Goal: Find specific page/section: Find specific page/section

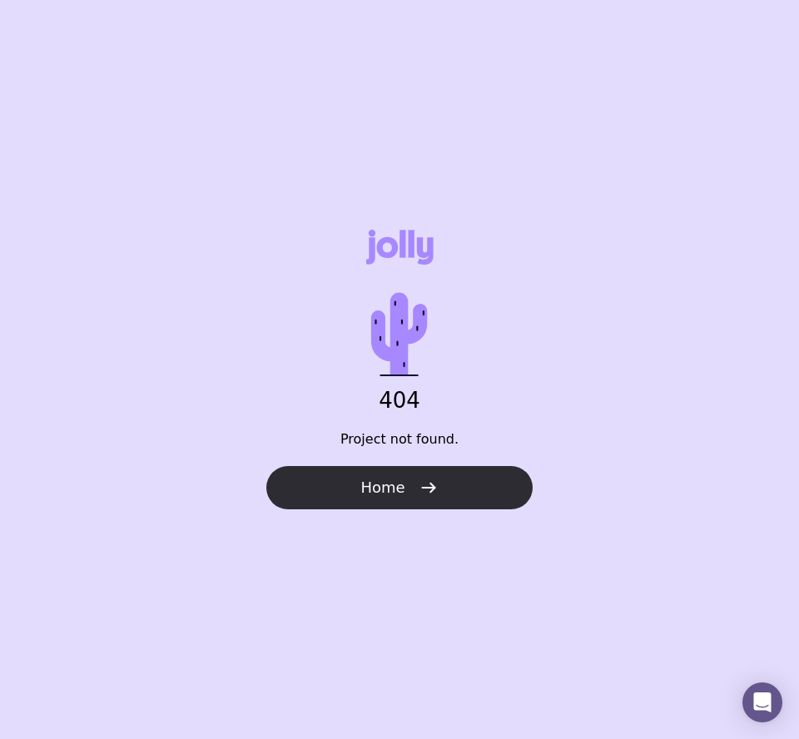
click at [439, 502] on button "Home" at bounding box center [399, 487] width 266 height 43
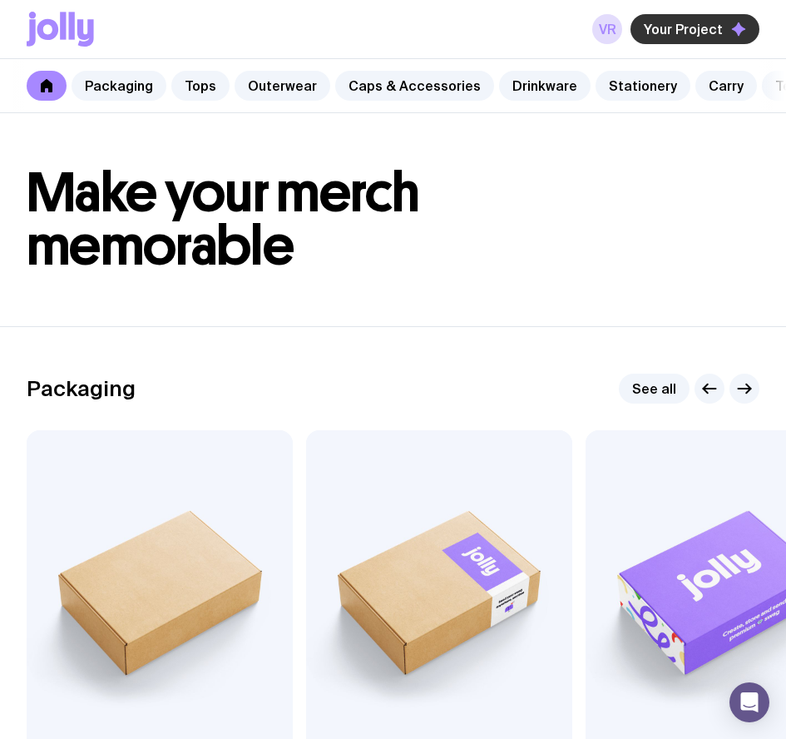
click at [711, 23] on span "Your Project" at bounding box center [683, 29] width 79 height 17
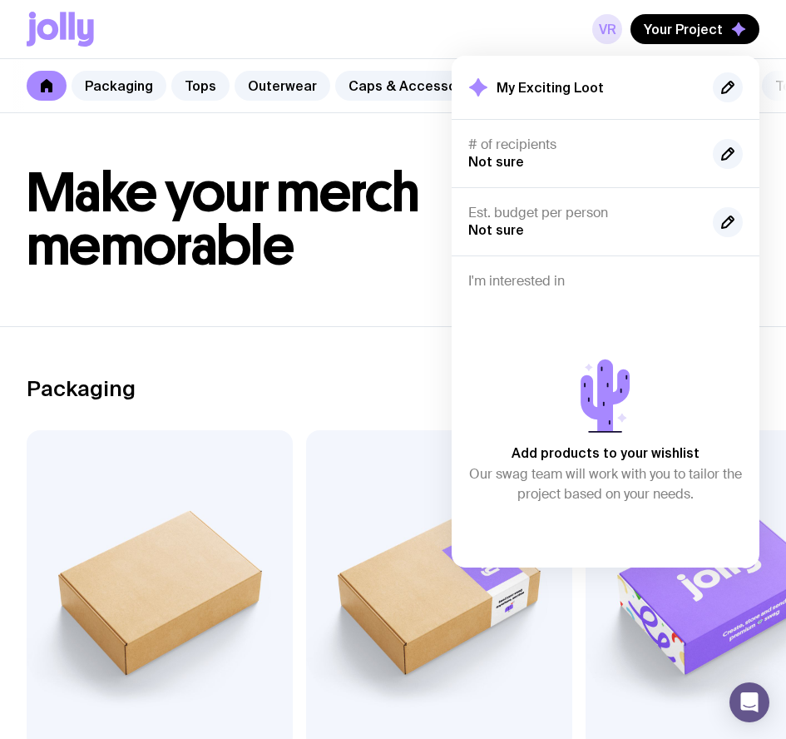
click at [611, 27] on link "VR" at bounding box center [607, 29] width 30 height 30
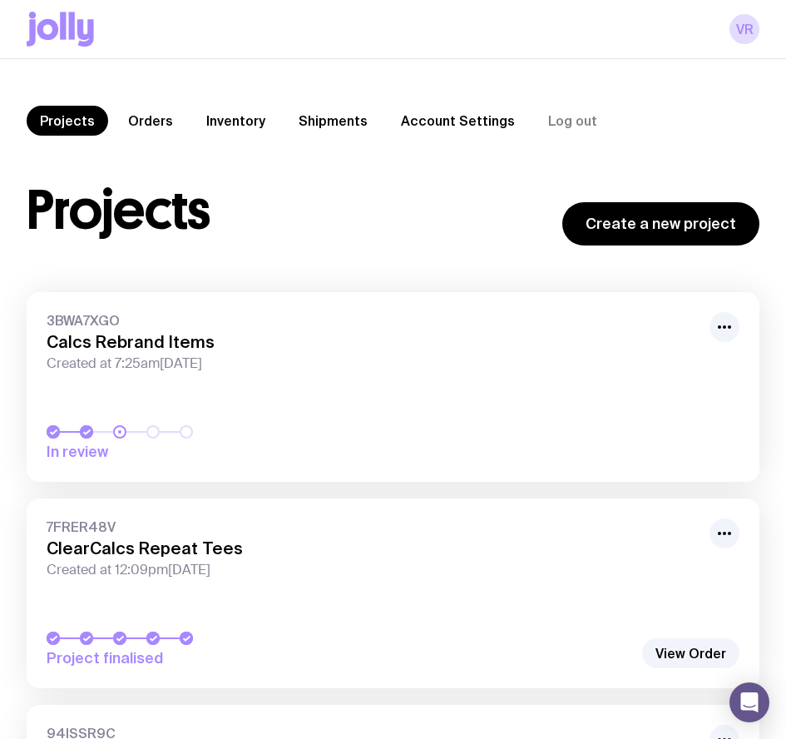
click at [369, 320] on span "3BWA7XGO" at bounding box center [373, 320] width 653 height 17
